Goal: Task Accomplishment & Management: Complete application form

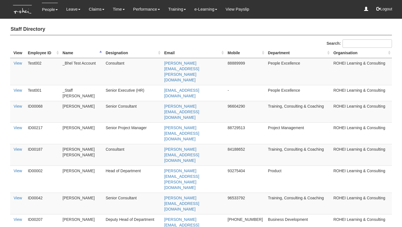
select select "50"
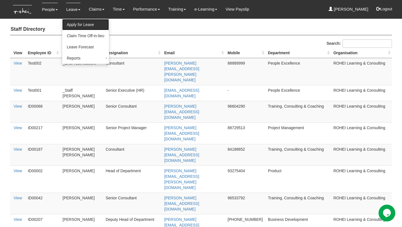
click at [77, 22] on link "Apply for Leave" at bounding box center [85, 24] width 46 height 11
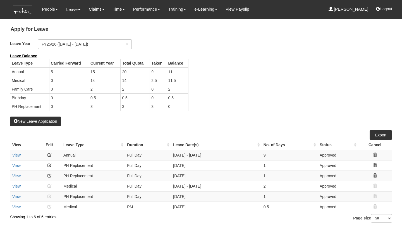
select select "50"
click at [49, 121] on button "New Leave Application" at bounding box center [35, 120] width 51 height 9
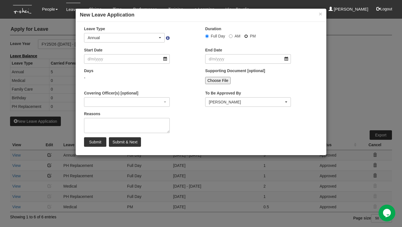
click at [209, 36] on input "PM" at bounding box center [207, 36] width 4 height 4
radio input "true"
click at [118, 61] on input "Start Date" at bounding box center [127, 58] width 86 height 9
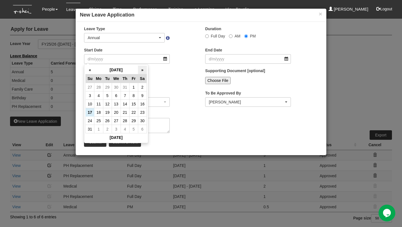
click at [143, 69] on th "»" at bounding box center [142, 70] width 9 height 9
click at [133, 86] on td "5" at bounding box center [133, 87] width 9 height 8
type input "5/9/2025"
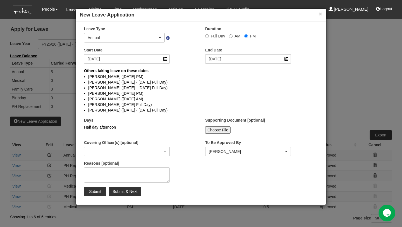
select select
click at [164, 58] on input "5/9/2025" at bounding box center [127, 58] width 86 height 9
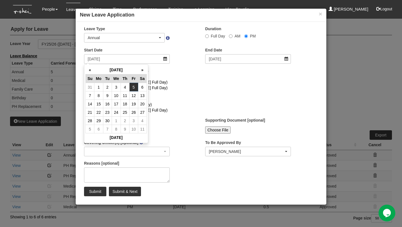
click at [166, 84] on li "Shuhui Lee (4/9/2025 - 15/9/2025 Full Day)" at bounding box center [201, 82] width 226 height 6
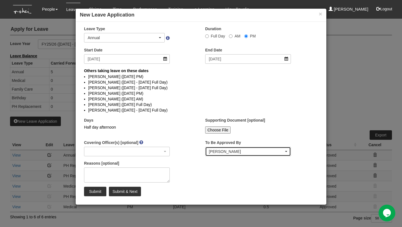
click at [251, 149] on div "[PERSON_NAME]" at bounding box center [246, 152] width 75 height 6
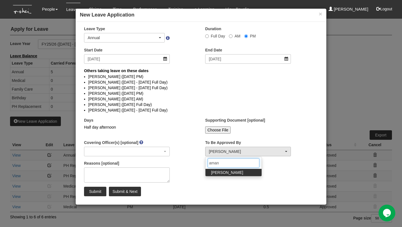
type input "aman"
click at [235, 171] on link "[PERSON_NAME]" at bounding box center [233, 172] width 56 height 7
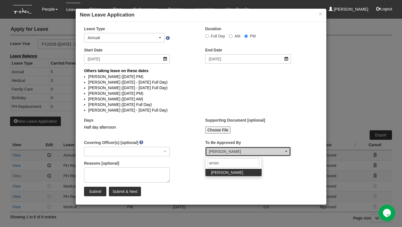
select select "edb3de3f-770e-4307-a283-f606937ddba3"
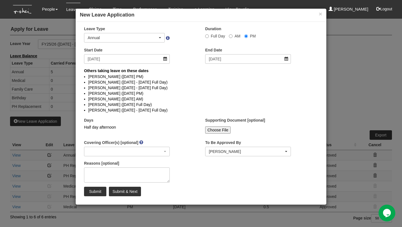
click at [189, 172] on div "Reasons [optional]" at bounding box center [140, 173] width 121 height 26
click at [165, 61] on input "5/9/2025" at bounding box center [127, 58] width 86 height 9
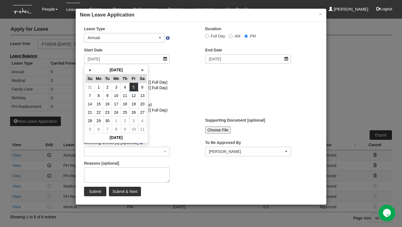
click at [182, 93] on li "Miguel Velasquez (5/9/2025 PM)" at bounding box center [201, 93] width 226 height 6
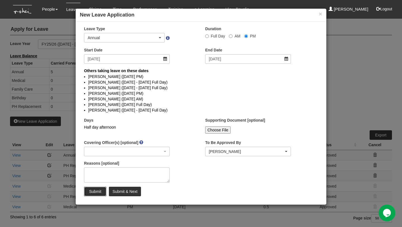
click at [96, 192] on input "Submit" at bounding box center [95, 191] width 22 height 9
radio input "true"
select select
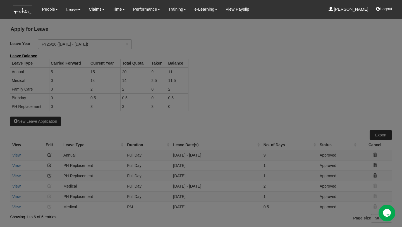
select select "50"
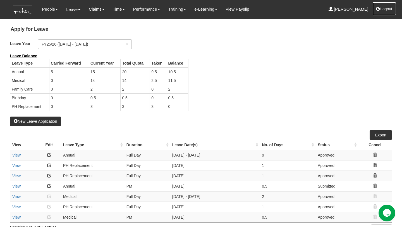
click at [389, 10] on button "Logout" at bounding box center [384, 8] width 24 height 13
